Goal: Complete application form: Complete application form

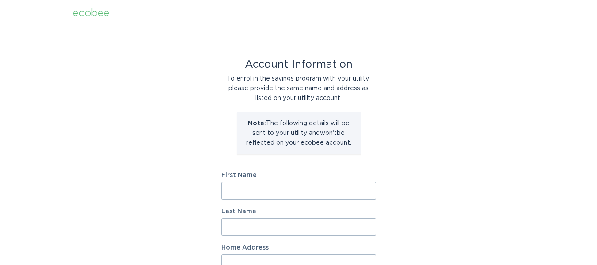
click at [264, 191] on input "First Name" at bounding box center [298, 191] width 155 height 18
type input "Peter"
type input "Olson"
type input "389 Chamberlain Rd"
select select "US"
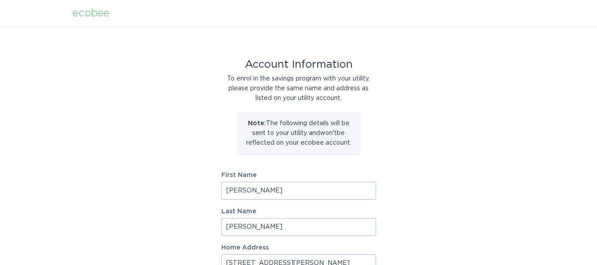
type input "Middletown"
type input "06457"
select select "CT"
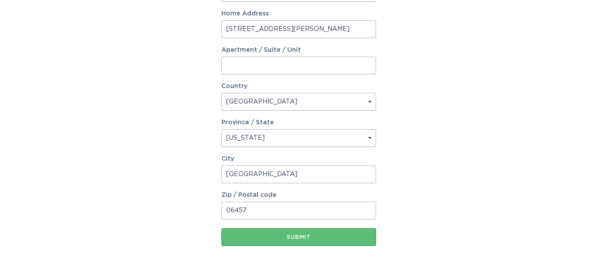
scroll to position [242, 0]
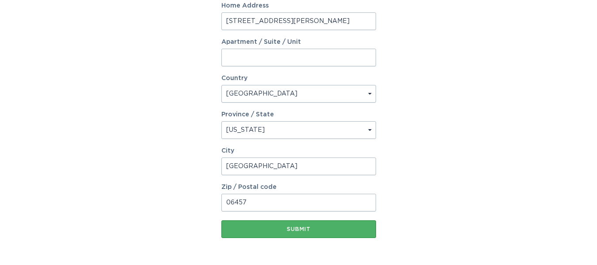
click at [312, 226] on div "Submit" at bounding box center [299, 228] width 146 height 5
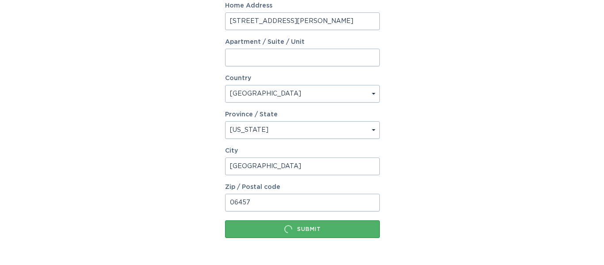
scroll to position [0, 0]
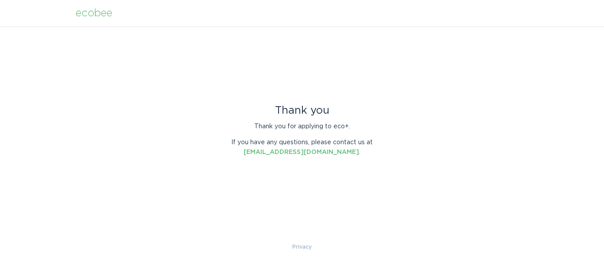
drag, startPoint x: 509, startPoint y: 10, endPoint x: 388, endPoint y: 32, distance: 123.1
click at [388, 32] on div "Thank you Thank you for applying to eco+. If you have any questions, please con…" at bounding box center [302, 134] width 604 height 215
